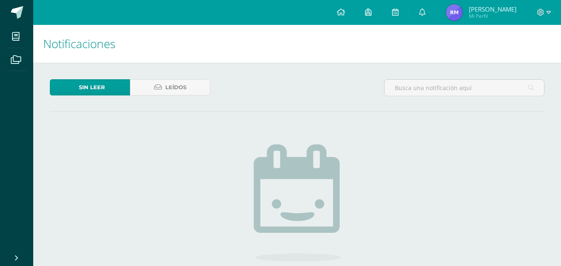
scroll to position [90, 0]
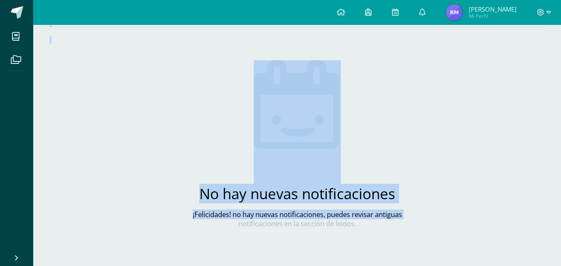
click at [0, 155] on div "Mis cursos Archivos Cerrar panel" at bounding box center [16, 133] width 33 height 266
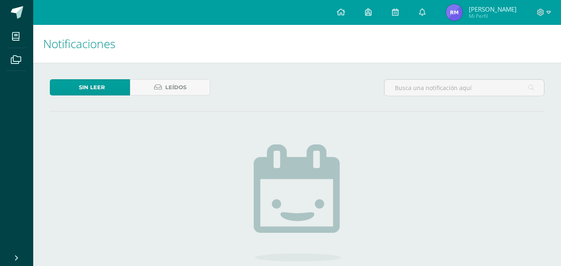
click at [523, 229] on div "Sin leer Leídos No hay nuevas notificaciones ¡Felicidades! no hay nuevas notifi…" at bounding box center [297, 209] width 528 height 293
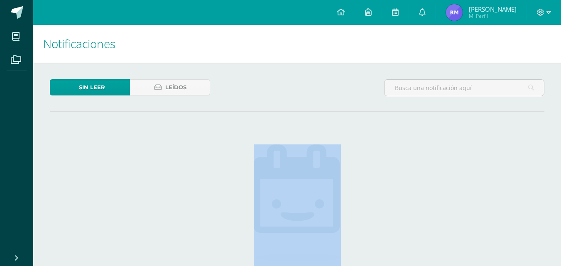
scroll to position [90, 0]
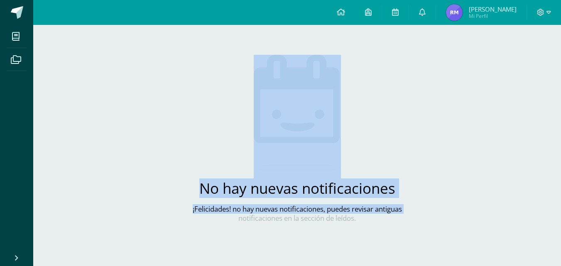
drag, startPoint x: 509, startPoint y: 260, endPoint x: 196, endPoint y: 283, distance: 314.1
click at [196, 266] on html "Mis cursos Archivos Cerrar panel Artes Industriales Segundo Básico "C" Ciencias…" at bounding box center [280, 88] width 561 height 356
click at [167, 224] on div "Sin leer Leídos No hay nuevas notificaciones ¡Felicidades! no hay nuevas notifi…" at bounding box center [297, 119] width 528 height 293
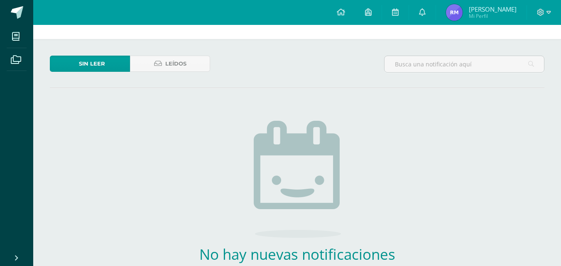
scroll to position [0, 0]
